Goal: Information Seeking & Learning: Learn about a topic

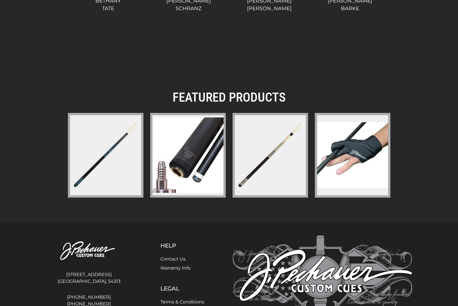
scroll to position [759, 0]
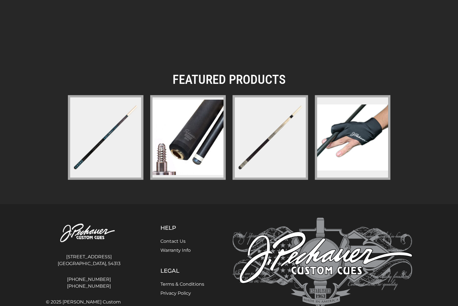
click at [185, 131] on img at bounding box center [187, 137] width 71 height 75
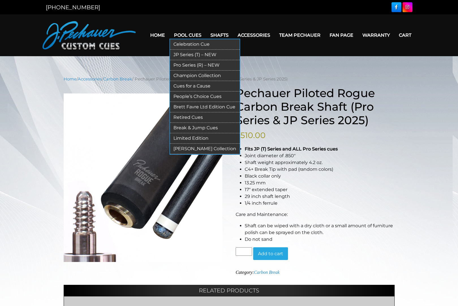
click at [194, 54] on link "JP Series (T) – NEW" at bounding box center [205, 55] width 70 height 10
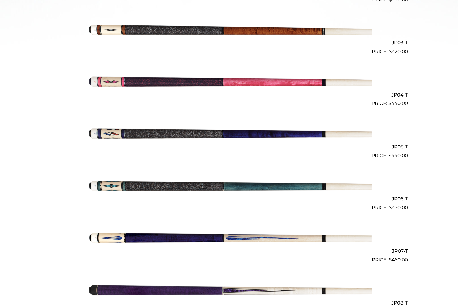
scroll to position [281, 0]
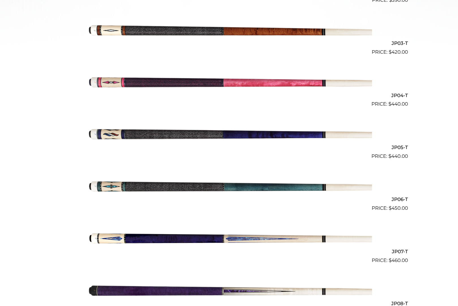
click at [192, 34] on img at bounding box center [229, 30] width 286 height 48
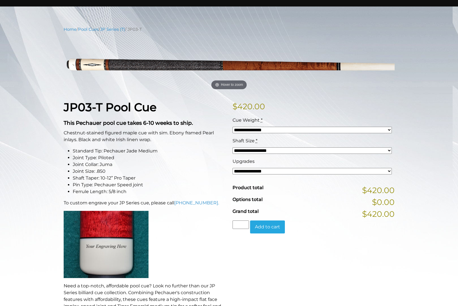
scroll to position [49, 0]
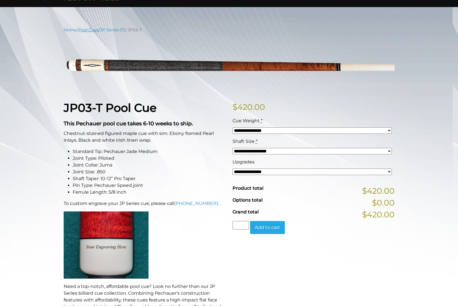
click at [90, 31] on link "Pool Cues" at bounding box center [88, 29] width 21 height 5
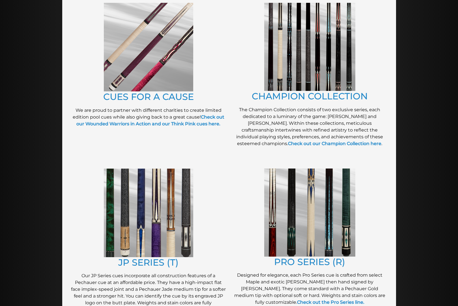
scroll to position [141, 0]
click at [189, 122] on strong "Check out our Wounded Warriors in Action and our Think Pink cues here." at bounding box center [150, 120] width 148 height 12
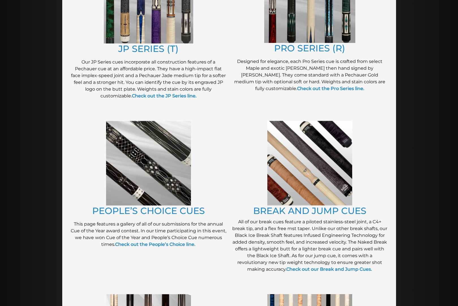
scroll to position [355, 0]
click at [297, 87] on link "Check out the Pro Series line." at bounding box center [330, 88] width 67 height 5
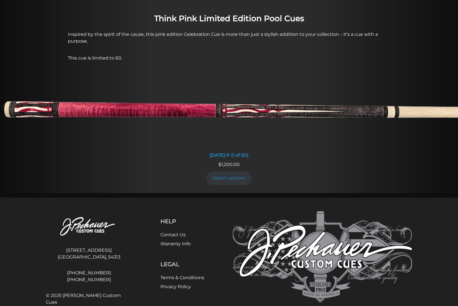
scroll to position [474, 0]
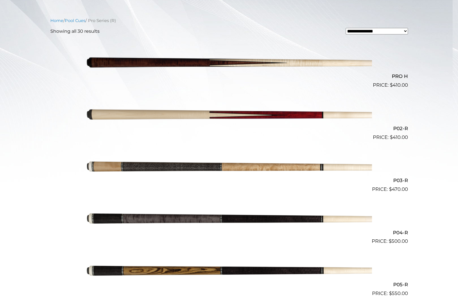
scroll to position [141, 0]
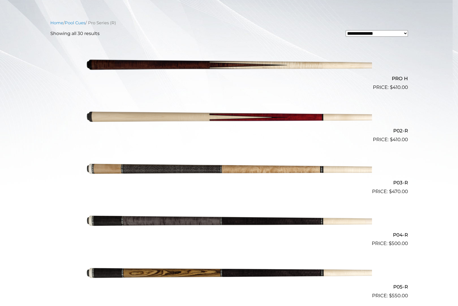
click at [221, 65] on img at bounding box center [229, 66] width 286 height 48
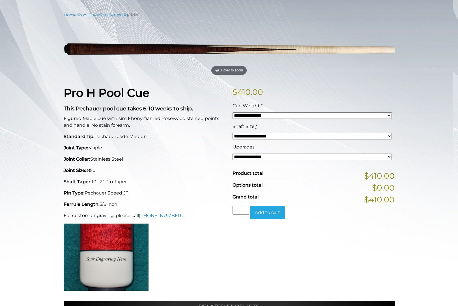
scroll to position [64, 0]
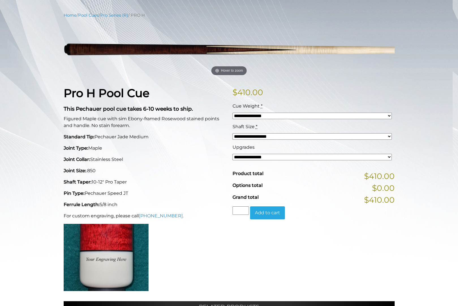
drag, startPoint x: 86, startPoint y: 192, endPoint x: 128, endPoint y: 189, distance: 42.2
click at [128, 189] on div "Pro H Pool Cue This Pechauer pool cue takes 6-10 weeks to ship. Figured Maple c…" at bounding box center [144, 191] width 169 height 209
copy p "Pechauer Speed JT"
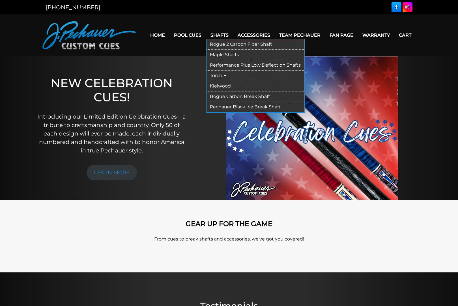
click at [252, 43] on link "Rogue 2 Carbon Fiber Shaft" at bounding box center [255, 44] width 98 height 10
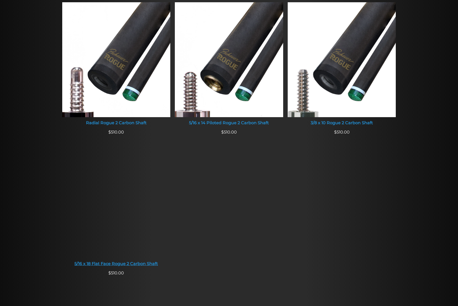
scroll to position [403, 0]
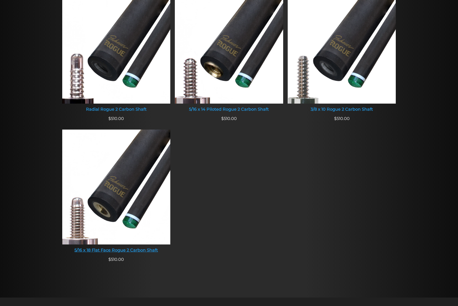
click at [145, 251] on div "5/16 x 18 Flat Face Rogue 2 Carbon Shaft" at bounding box center [116, 250] width 108 height 5
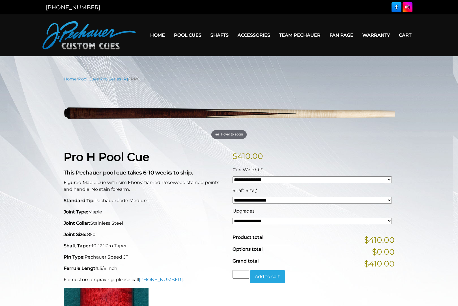
scroll to position [64, 0]
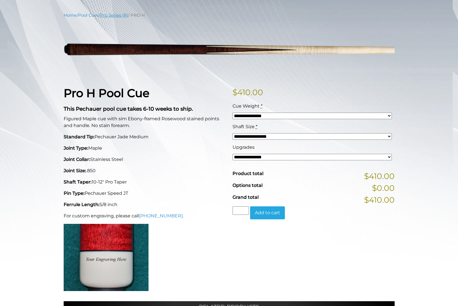
click at [118, 14] on link "Pro Series (R)" at bounding box center [114, 15] width 28 height 5
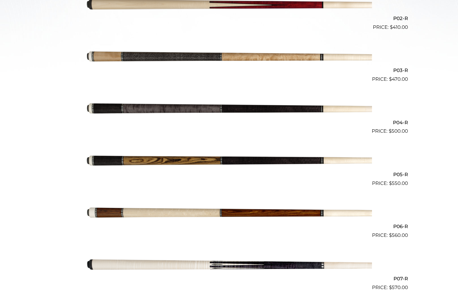
scroll to position [254, 0]
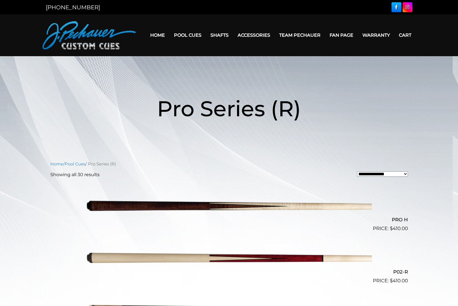
scroll to position [141, 0]
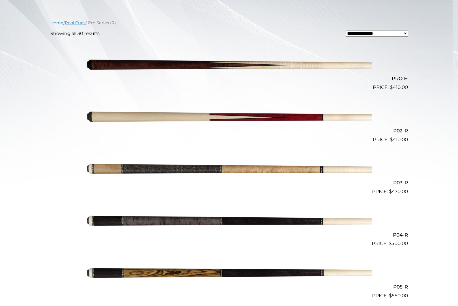
click at [77, 21] on link "Pool Cues" at bounding box center [75, 22] width 21 height 5
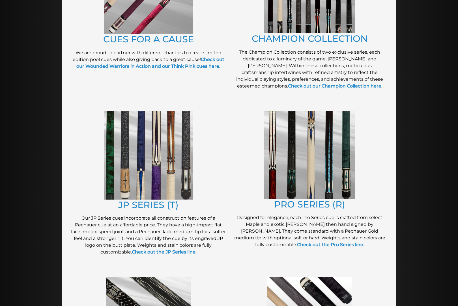
scroll to position [199, 0]
click at [323, 245] on link "Check out the Pro Series line." at bounding box center [330, 244] width 67 height 5
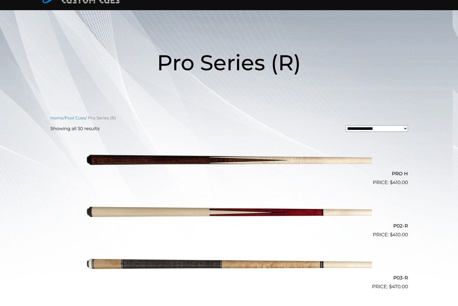
scroll to position [42, 0]
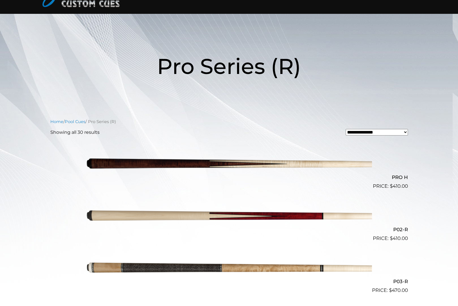
click at [220, 161] on img at bounding box center [229, 165] width 286 height 48
